Goal: Check status: Check status

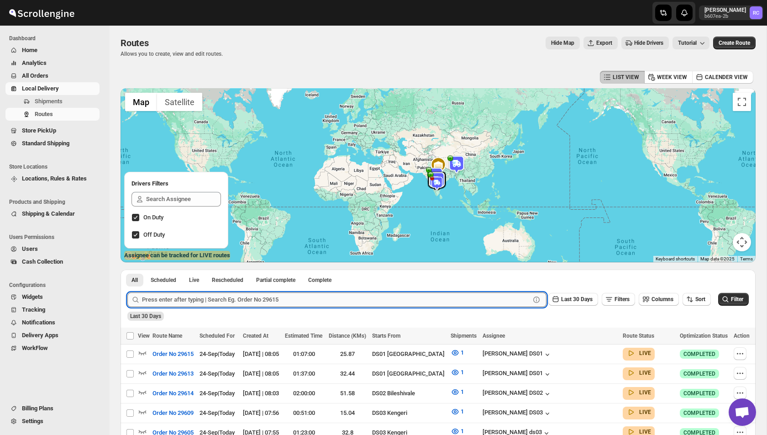
click at [188, 299] on input "text" at bounding box center [336, 299] width 388 height 15
paste input "29625"
click at [127, 269] on button "Submit" at bounding box center [140, 274] width 26 height 10
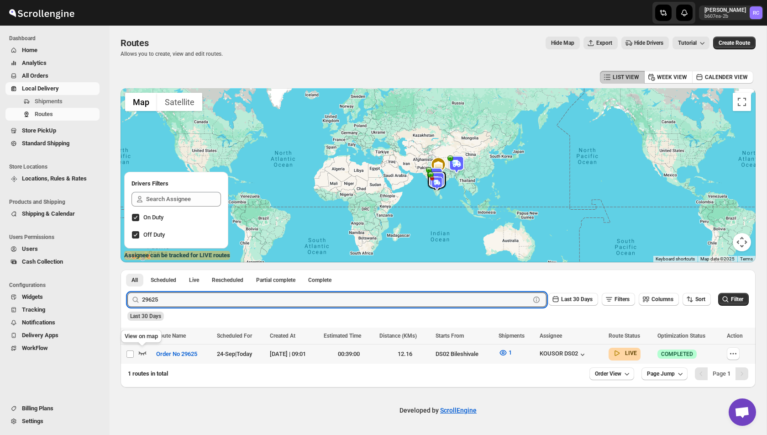
click at [145, 351] on icon "button" at bounding box center [142, 352] width 9 height 9
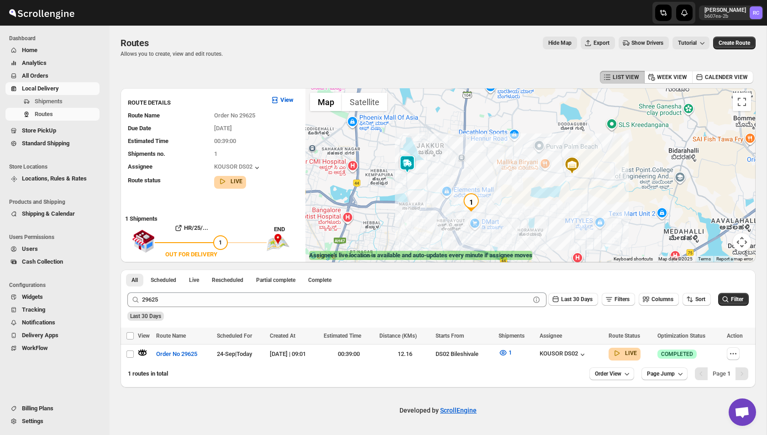
click at [405, 164] on img at bounding box center [407, 164] width 18 height 18
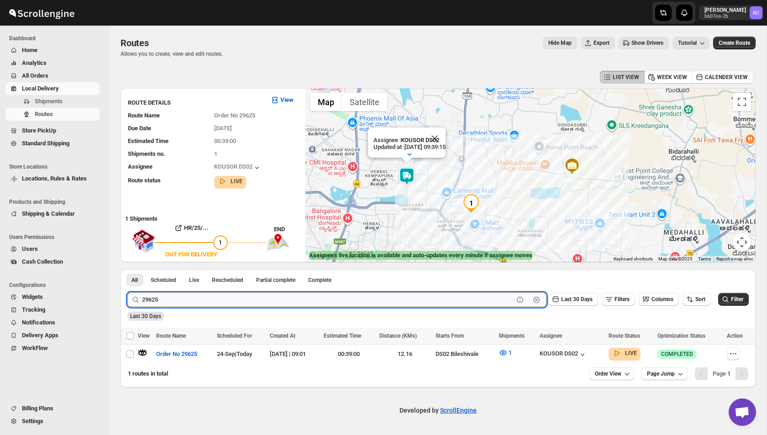
click at [165, 298] on input "29625" at bounding box center [328, 299] width 372 height 15
paste input "36"
type input "29636"
click at [127, 269] on button "Submit" at bounding box center [140, 274] width 26 height 10
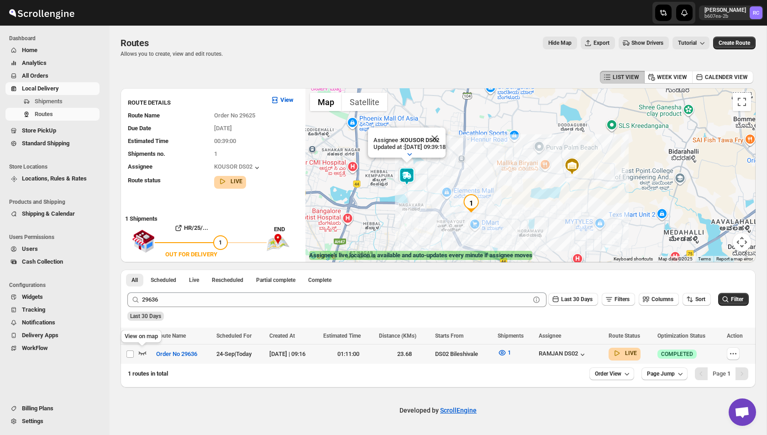
click at [140, 353] on icon "button" at bounding box center [142, 352] width 9 height 9
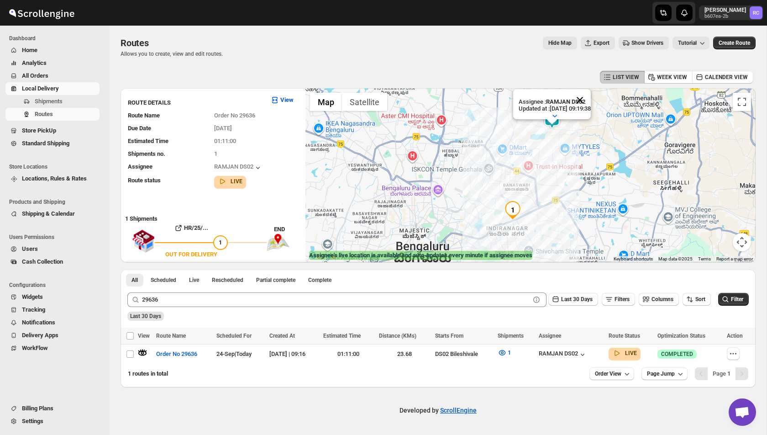
click at [590, 97] on button "Close" at bounding box center [580, 100] width 22 height 22
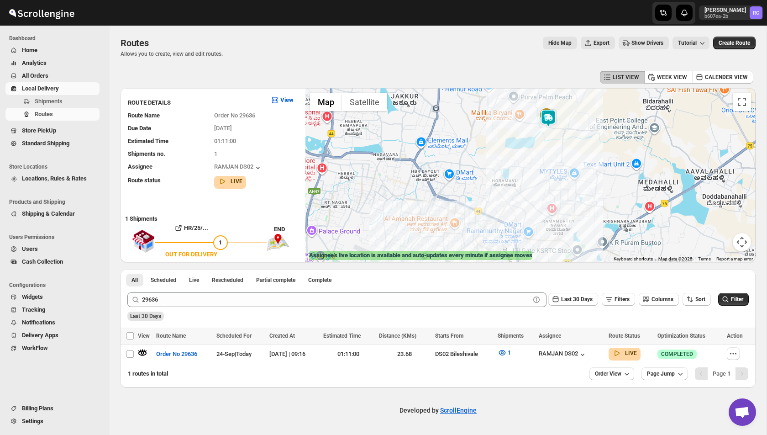
click at [548, 119] on img at bounding box center [548, 118] width 18 height 18
